Goal: Information Seeking & Learning: Learn about a topic

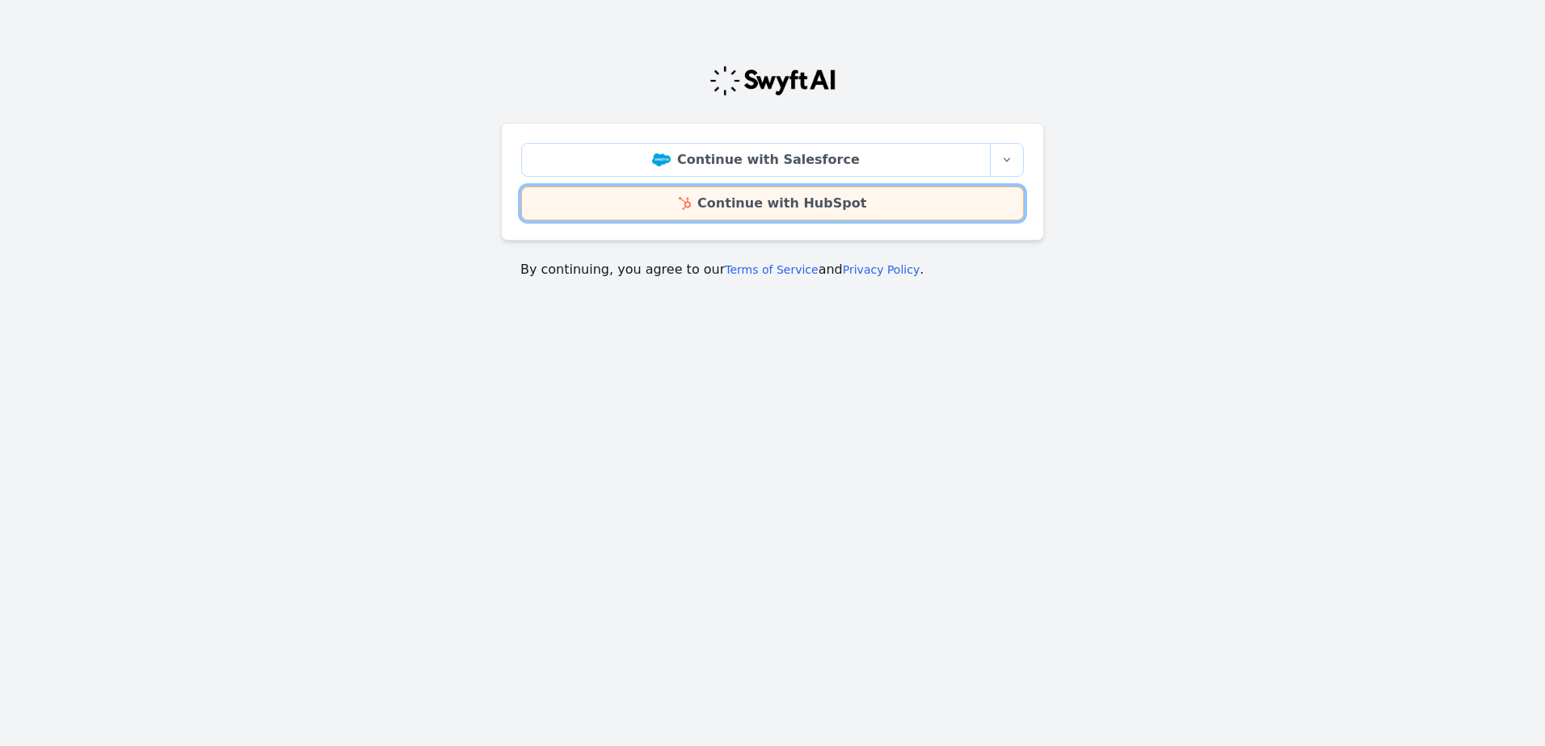
click at [734, 205] on link "Continue with HubSpot" at bounding box center [772, 204] width 502 height 34
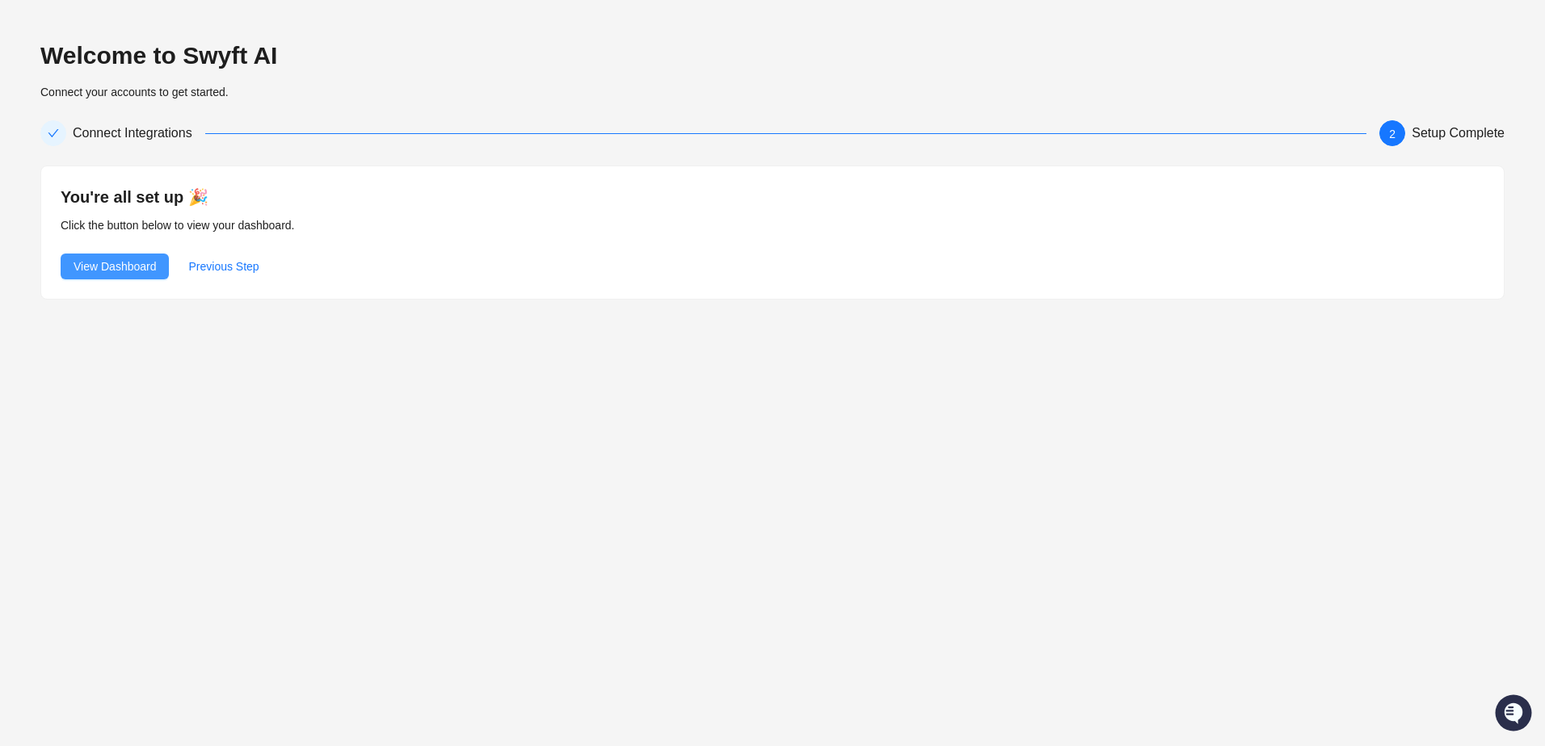
click at [110, 263] on span "View Dashboard" at bounding box center [115, 267] width 82 height 18
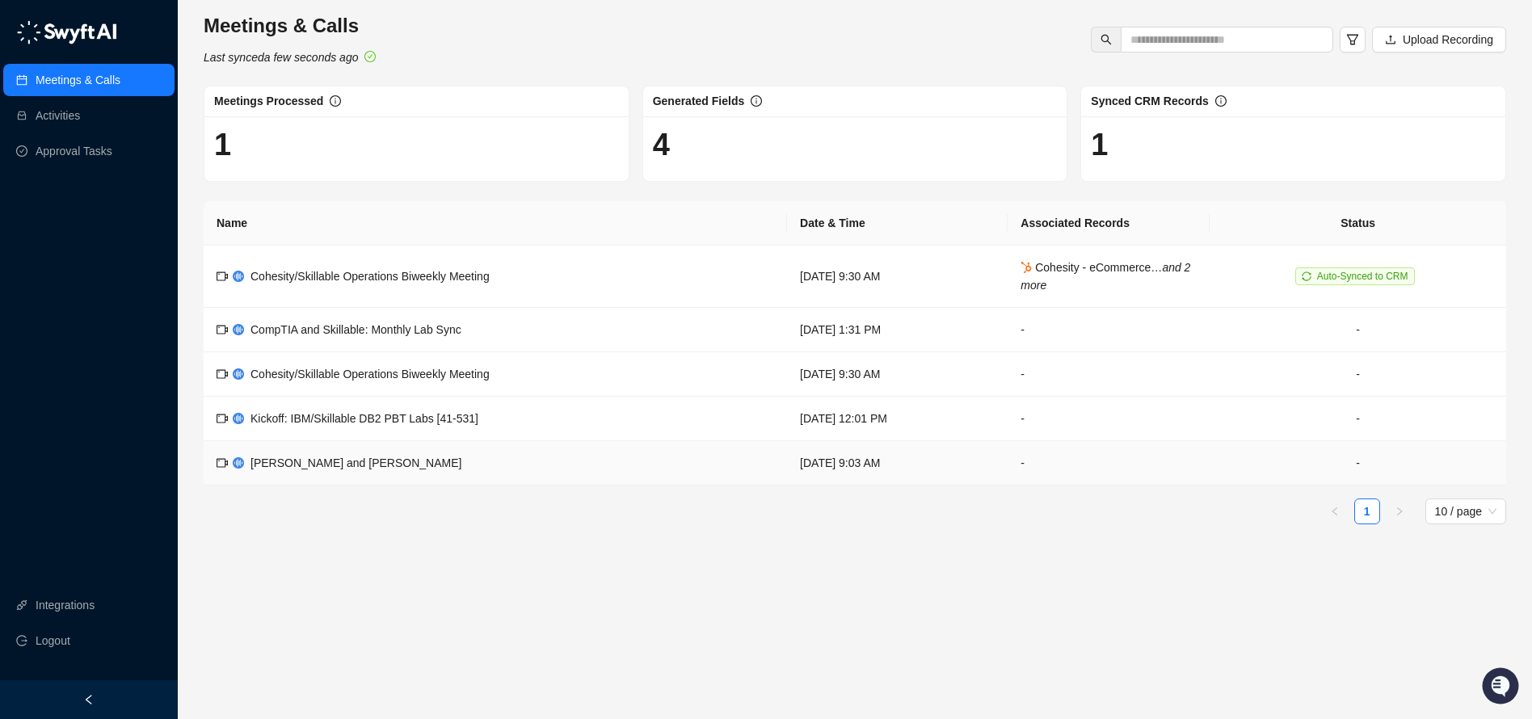
click at [277, 459] on span "[PERSON_NAME] and [PERSON_NAME]" at bounding box center [355, 462] width 211 height 13
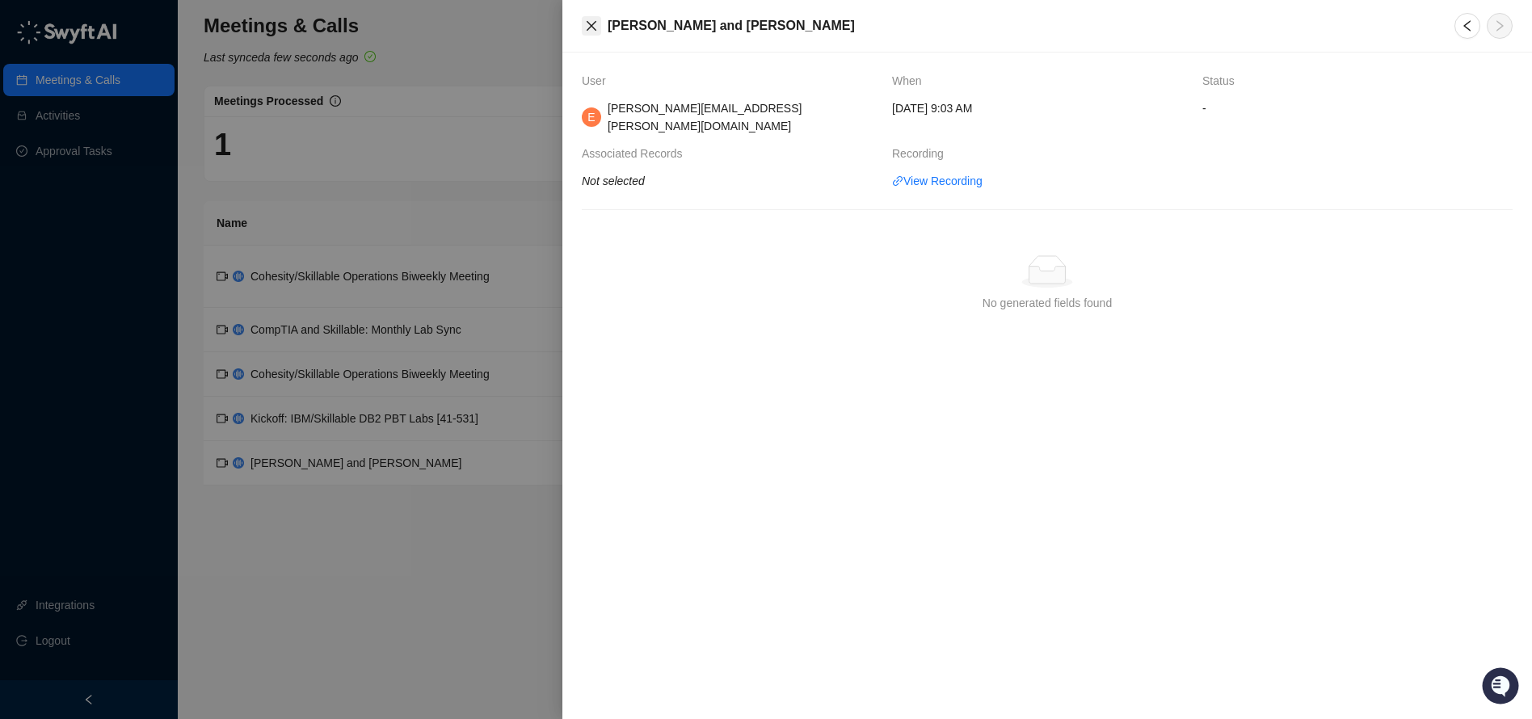
click at [591, 23] on icon "close" at bounding box center [591, 25] width 13 height 13
